Goal: Navigation & Orientation: Find specific page/section

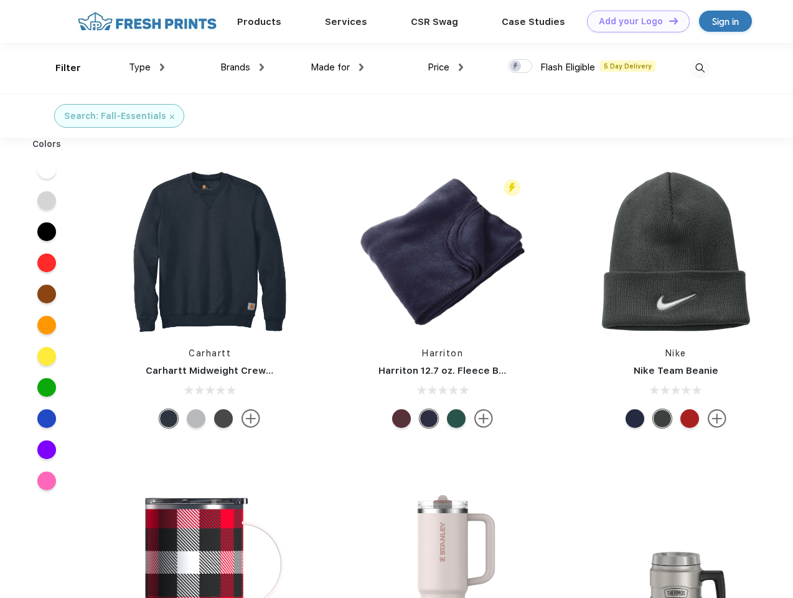
click at [634, 21] on link "Add your Logo Design Tool" at bounding box center [638, 22] width 103 height 22
click at [0, 0] on div "Design Tool" at bounding box center [0, 0] width 0 height 0
click at [668, 21] on link "Add your Logo Design Tool" at bounding box center [638, 22] width 103 height 22
click at [60, 68] on div "Filter" at bounding box center [68, 68] width 26 height 14
click at [147, 67] on span "Type" at bounding box center [140, 67] width 22 height 11
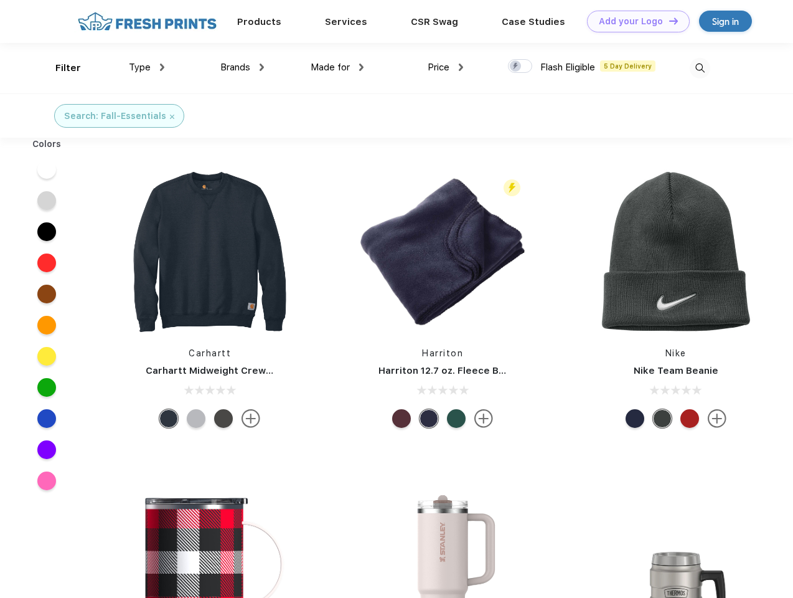
click at [242, 67] on span "Brands" at bounding box center [235, 67] width 30 height 11
click at [337, 67] on span "Made for" at bounding box center [330, 67] width 39 height 11
click at [446, 67] on span "Price" at bounding box center [439, 67] width 22 height 11
click at [521, 67] on div at bounding box center [520, 66] width 24 height 14
click at [516, 67] on input "checkbox" at bounding box center [512, 63] width 8 height 8
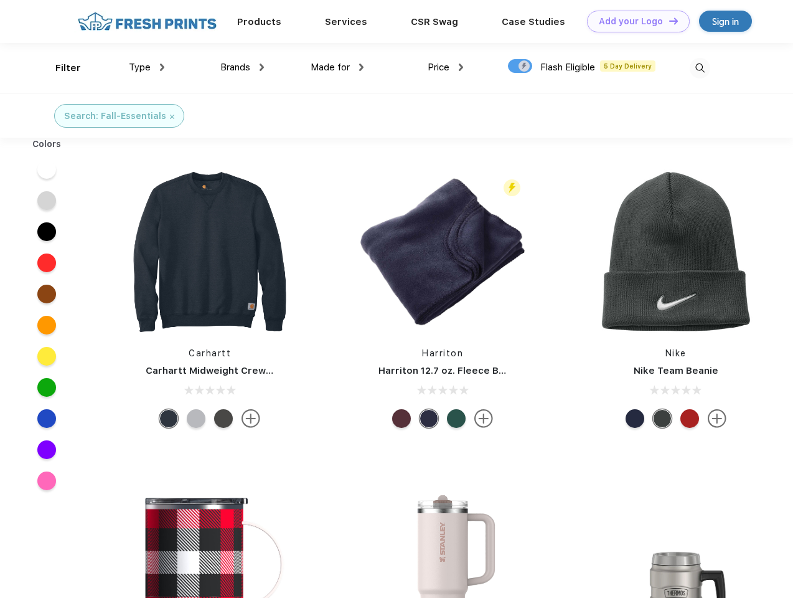
click at [700, 68] on img at bounding box center [700, 68] width 21 height 21
